Goal: Check status

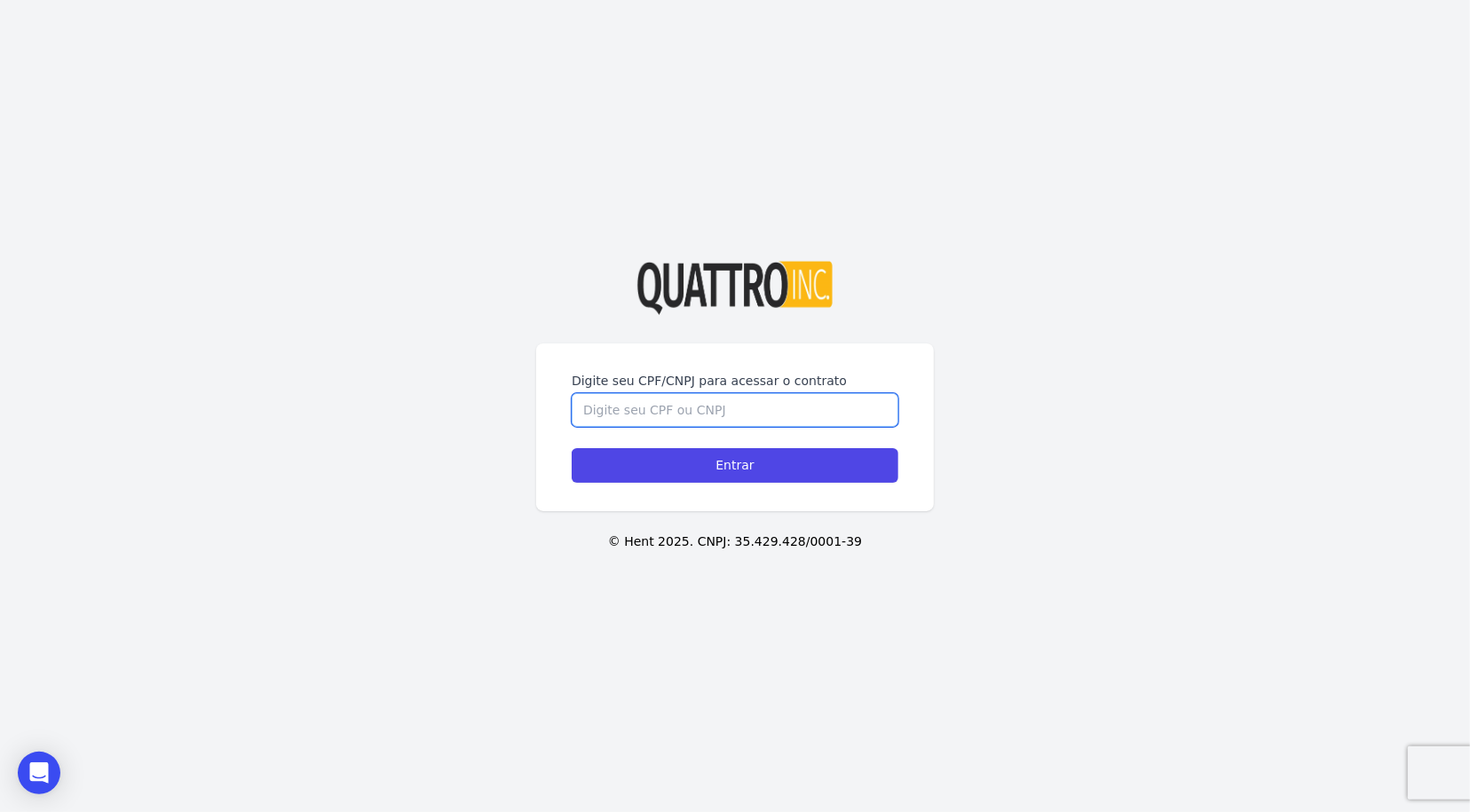
click at [669, 410] on input "Digite seu CPF/CNPJ para acessar o contrato" at bounding box center [735, 409] width 327 height 34
paste input "550.309.078 07"
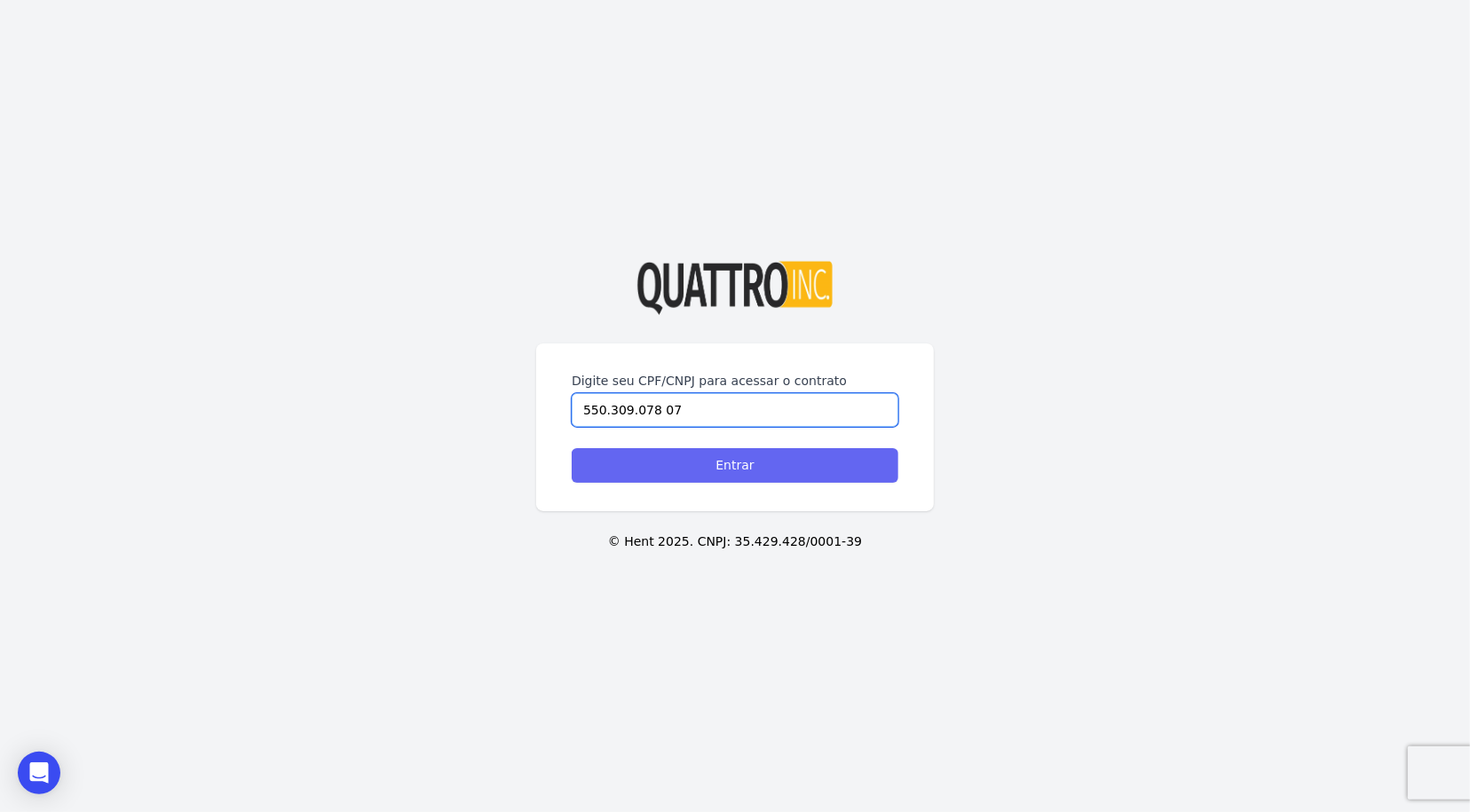
type input "550.309.078 07"
click at [739, 463] on input "Entrar" at bounding box center [735, 466] width 327 height 35
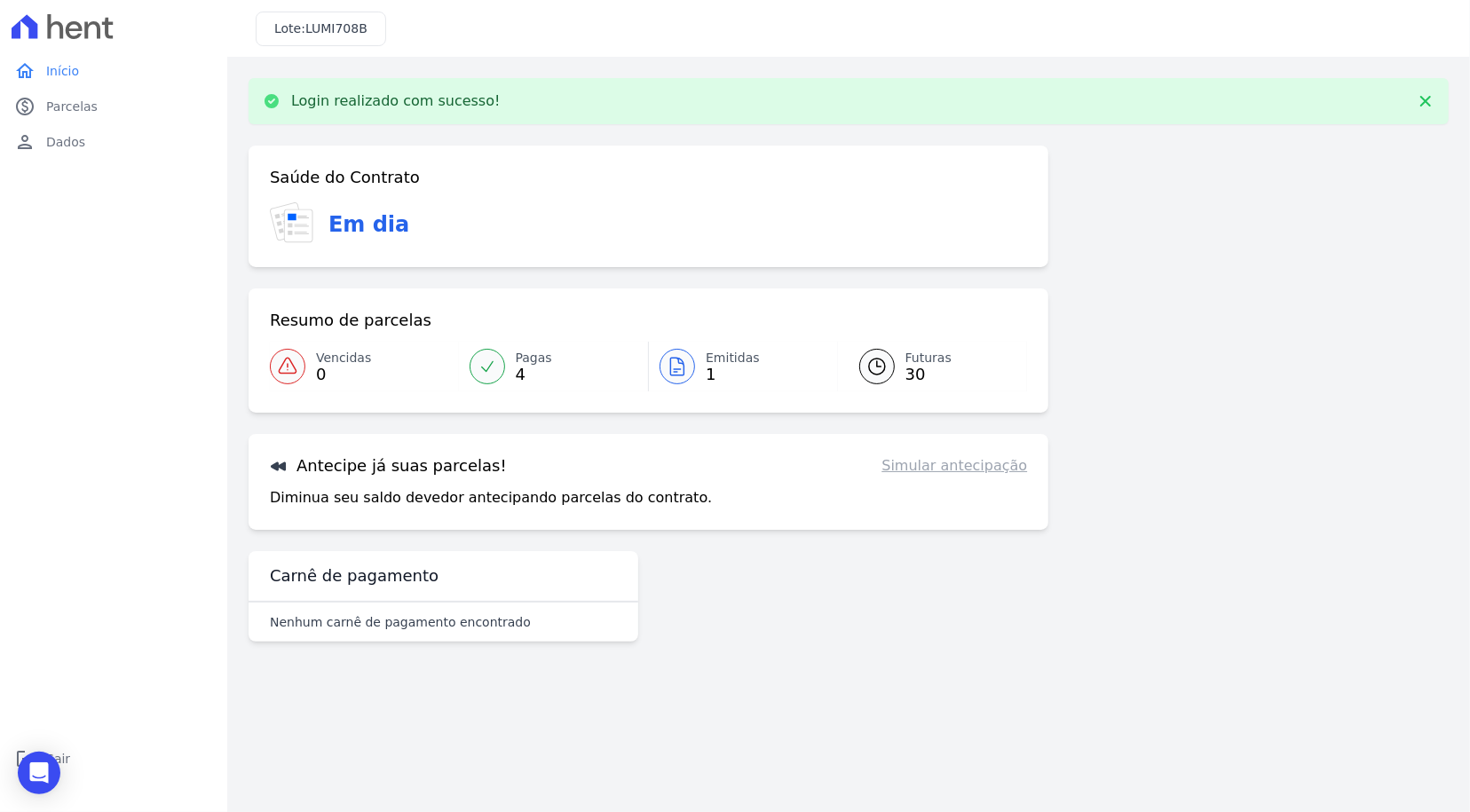
click at [319, 28] on span "LUMI708B" at bounding box center [337, 28] width 62 height 15
click at [75, 74] on span "Início" at bounding box center [62, 71] width 33 height 18
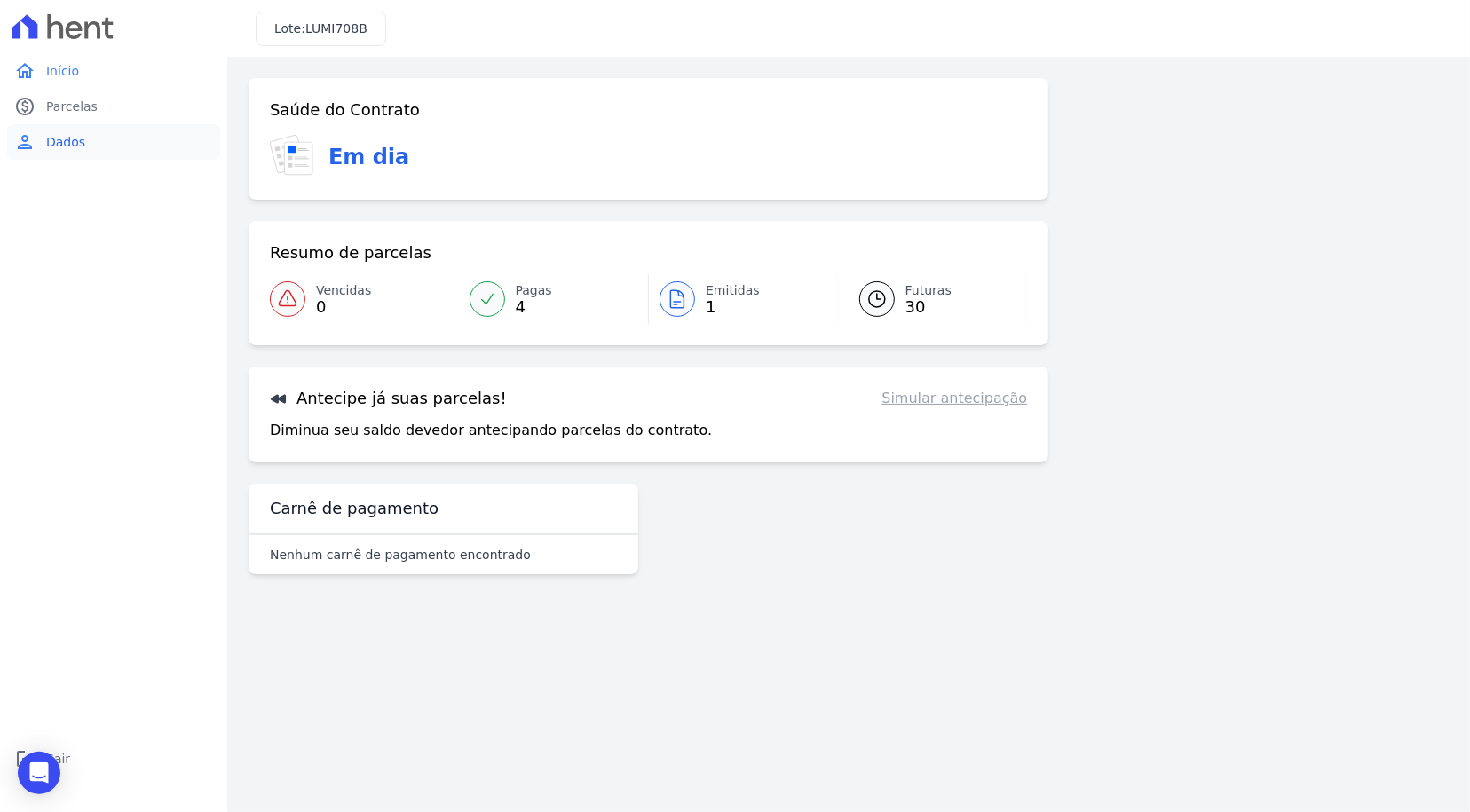
click at [76, 134] on span "Dados" at bounding box center [65, 142] width 39 height 18
